Goal: Task Accomplishment & Management: Manage account settings

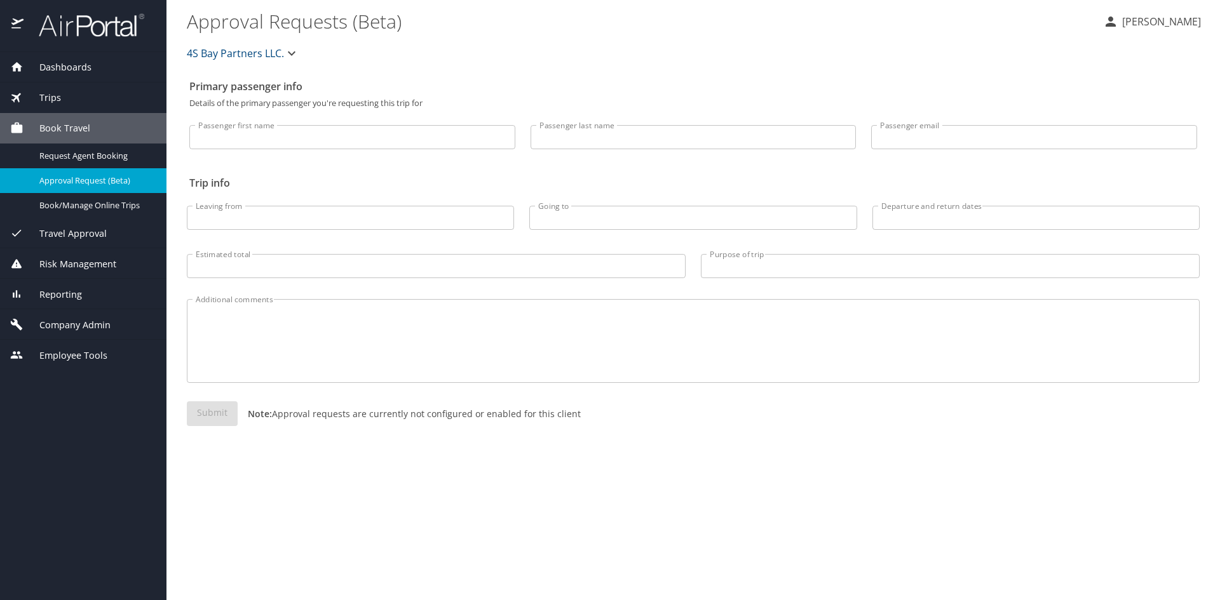
click at [95, 323] on span "Company Admin" at bounding box center [67, 325] width 87 height 14
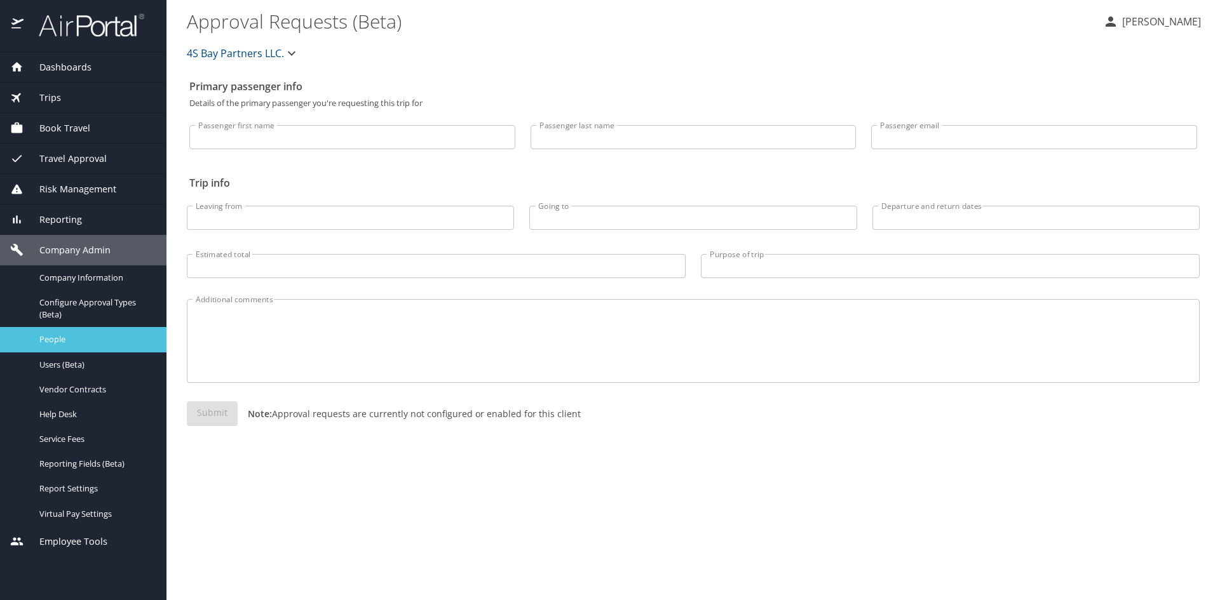
click at [58, 341] on span "People" at bounding box center [95, 340] width 112 height 12
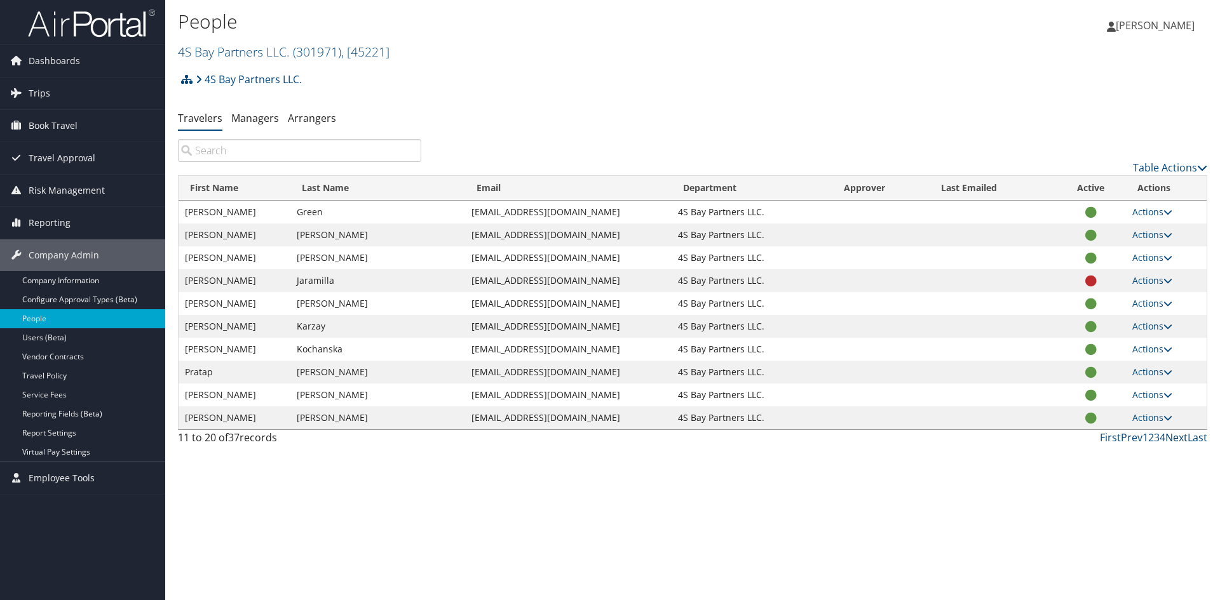
click at [1177, 442] on link "Next" at bounding box center [1176, 438] width 22 height 14
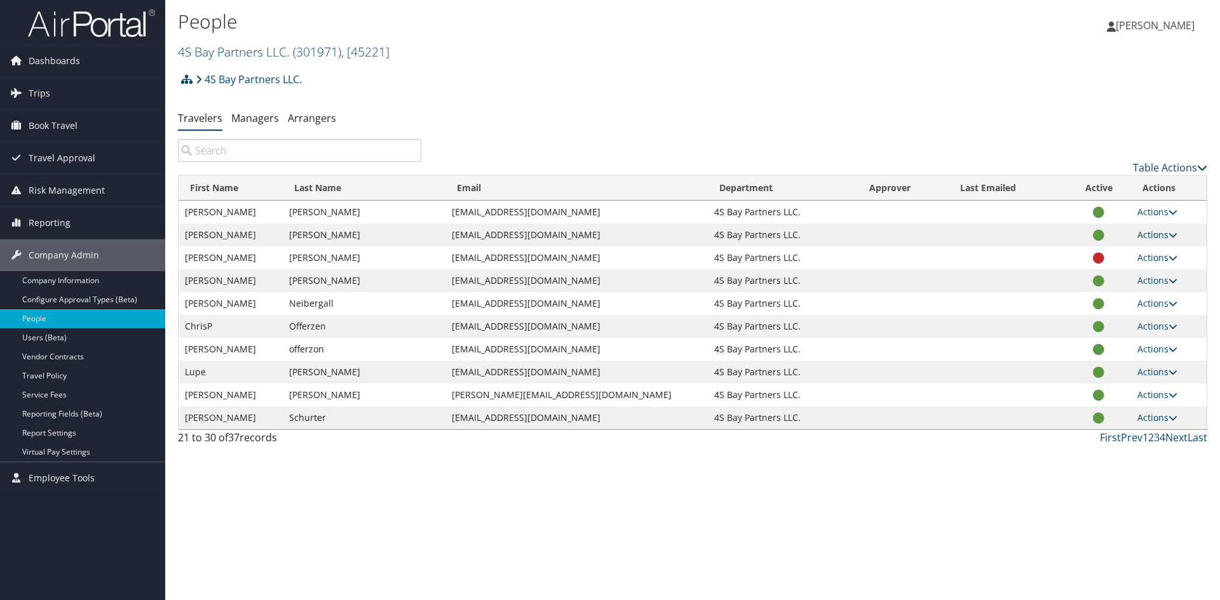
click at [1171, 234] on icon at bounding box center [1173, 235] width 9 height 9
click at [1097, 277] on link "View Profile" at bounding box center [1111, 275] width 117 height 22
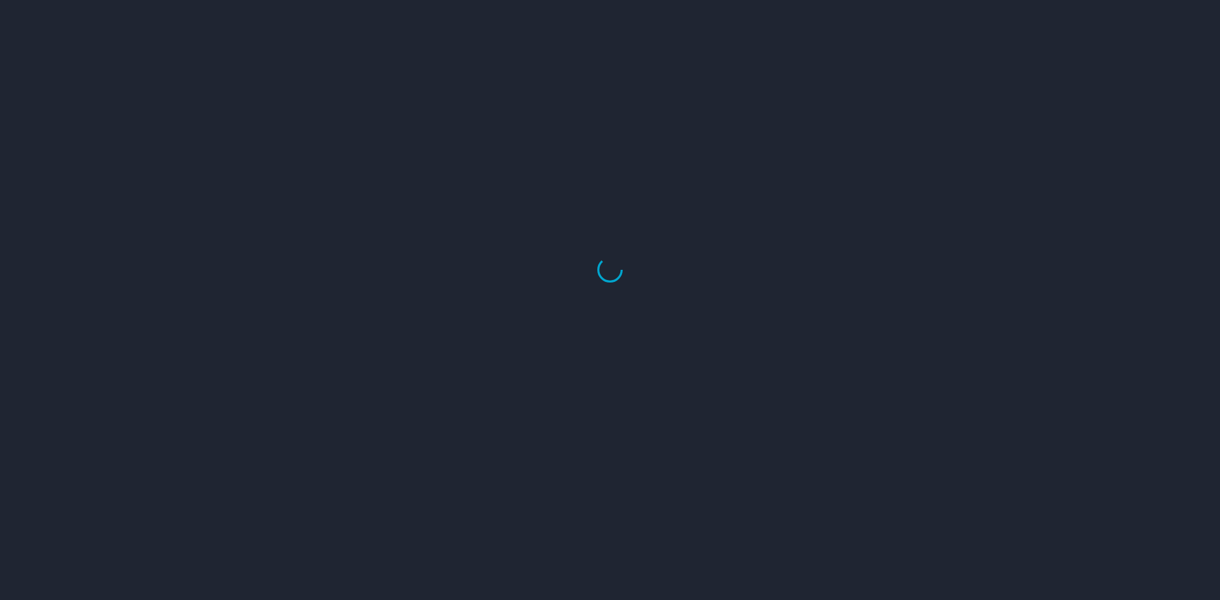
select select "US"
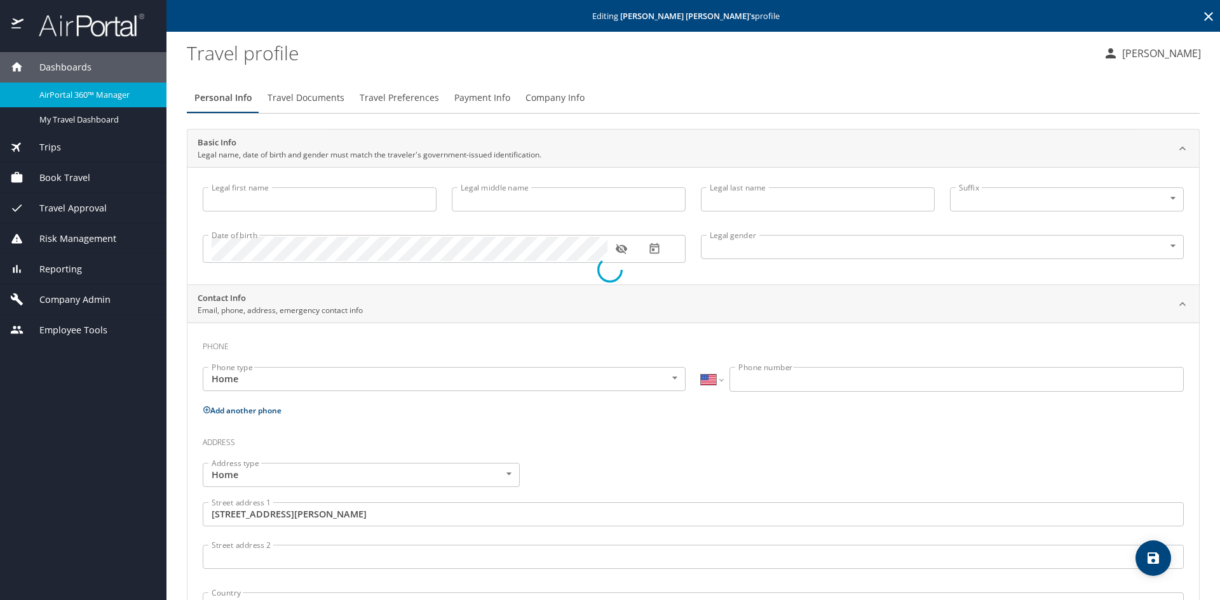
type input "[PERSON_NAME]"
type input "Female"
type input "Astrid"
type input "Martinez"
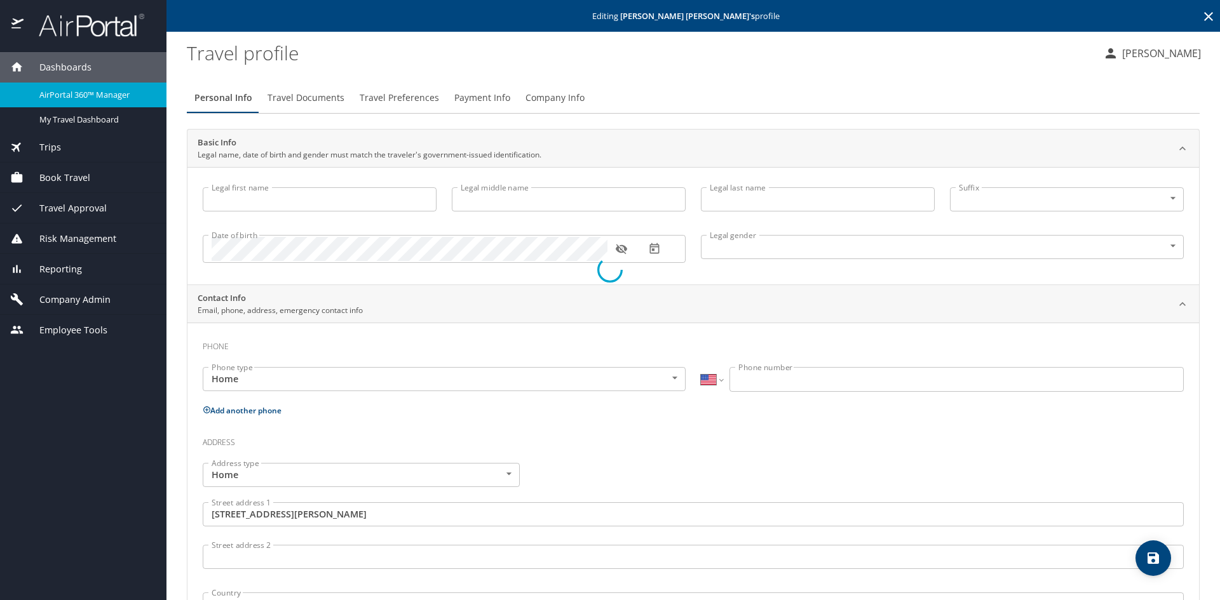
type input "(847) 502-0679"
type input "United States of America"
type input "Illinois"
type input "United States of America"
type input "Illinois"
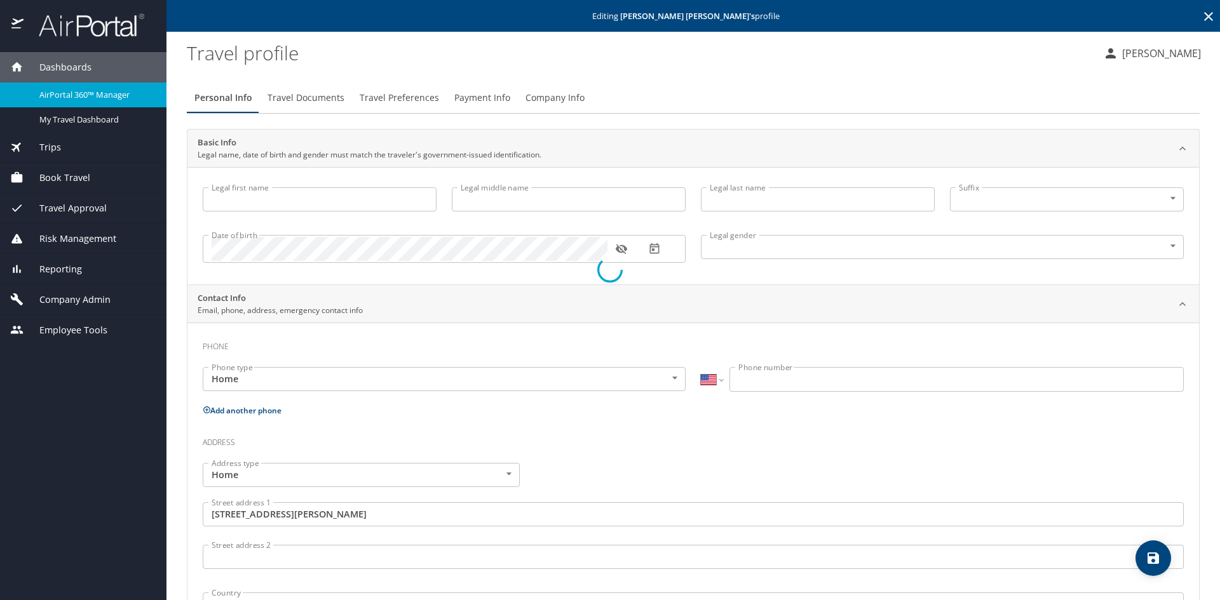
select select "US"
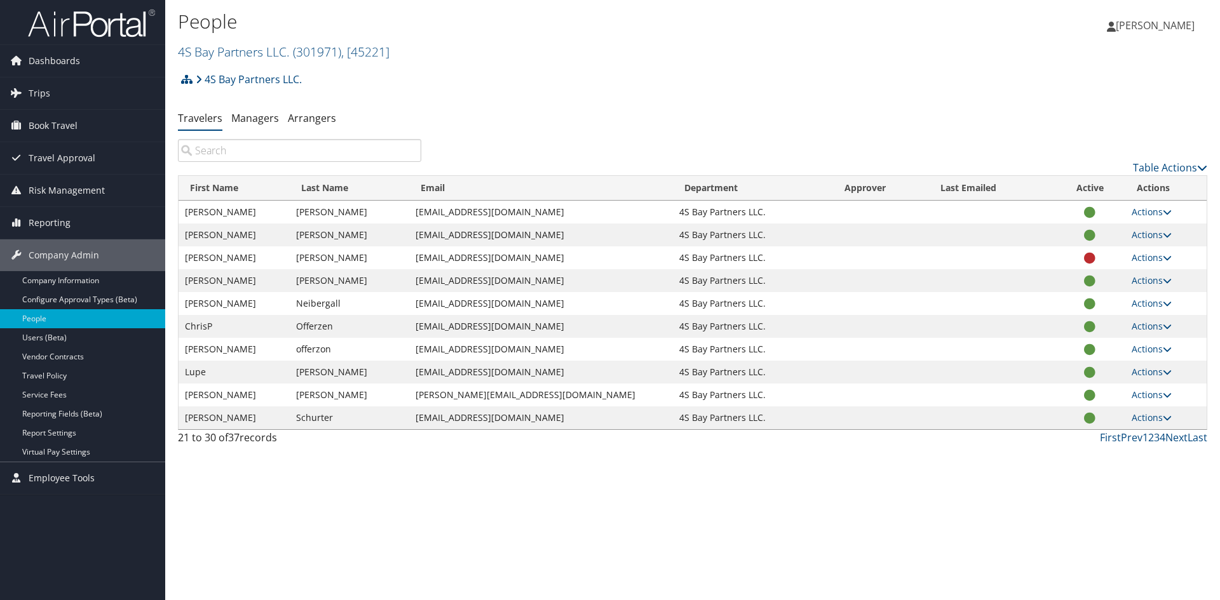
click at [1182, 23] on span "[PERSON_NAME]" at bounding box center [1155, 25] width 79 height 14
click at [1070, 210] on link "Sign Out" at bounding box center [1123, 207] width 142 height 22
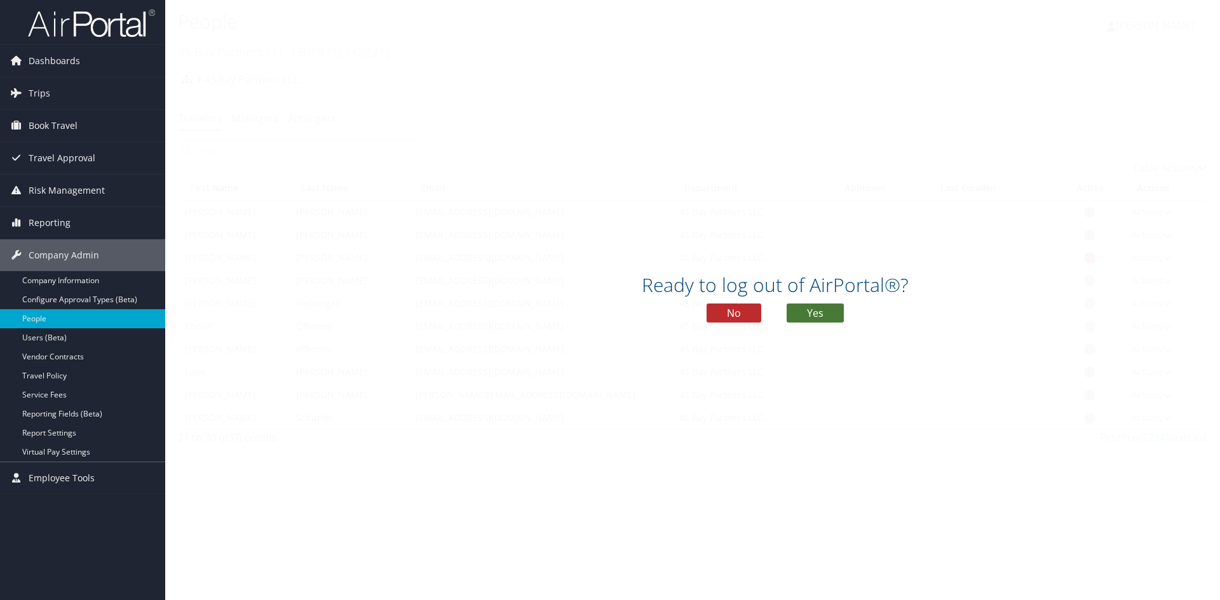
click at [812, 311] on button "Yes" at bounding box center [815, 313] width 57 height 19
